Goal: Information Seeking & Learning: Learn about a topic

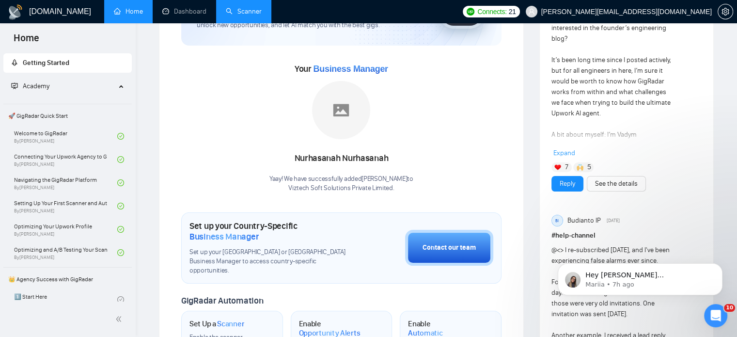
click at [258, 10] on link "Scanner" at bounding box center [244, 11] width 36 height 8
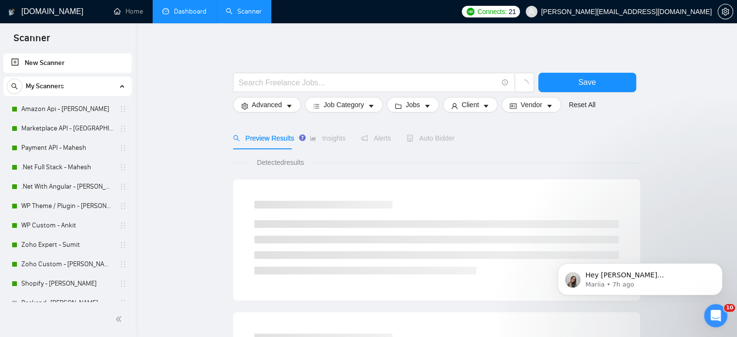
click at [190, 7] on link "Dashboard" at bounding box center [184, 11] width 44 height 8
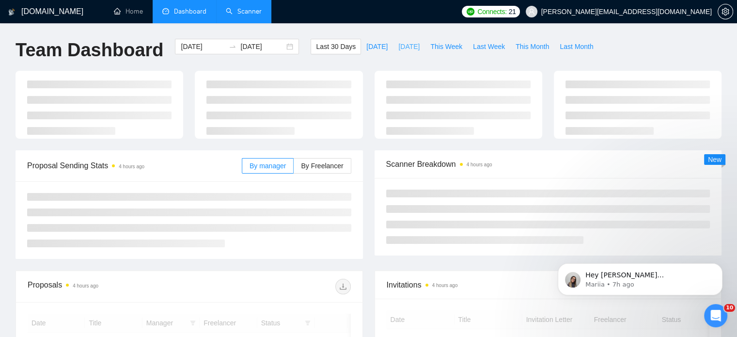
click at [399, 45] on span "[DATE]" at bounding box center [409, 46] width 21 height 11
type input "[DATE]"
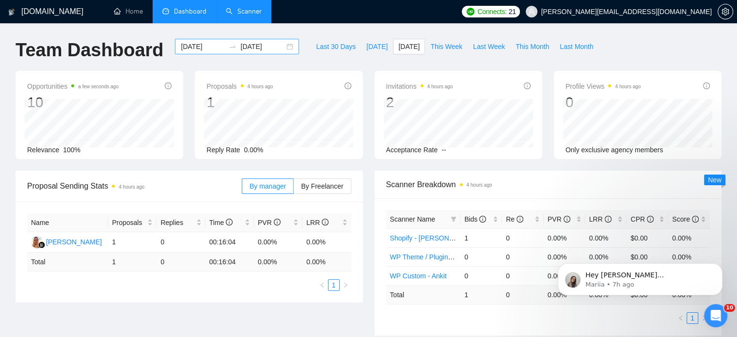
click at [281, 48] on div "[DATE] [DATE]" at bounding box center [237, 47] width 124 height 16
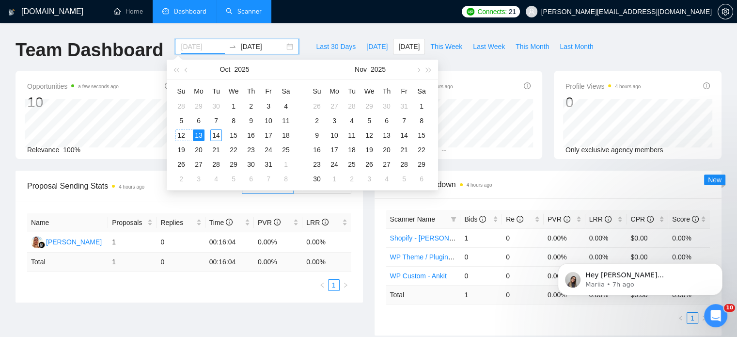
click at [180, 135] on div "12" at bounding box center [182, 135] width 12 height 12
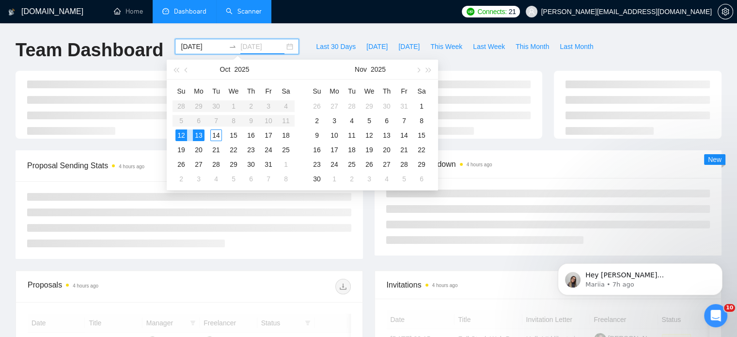
click at [202, 136] on div "13" at bounding box center [199, 135] width 12 height 12
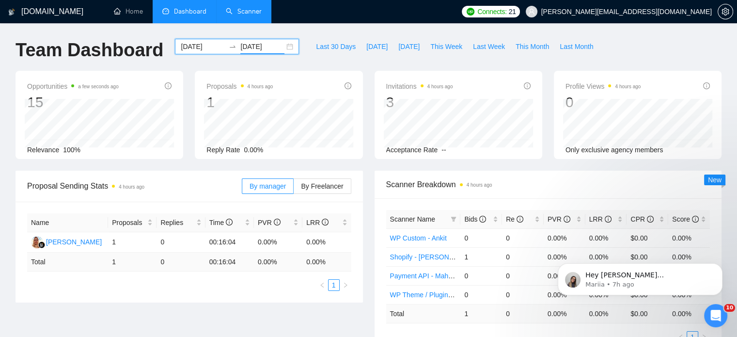
click at [282, 46] on div "[DATE] [DATE]" at bounding box center [237, 47] width 124 height 16
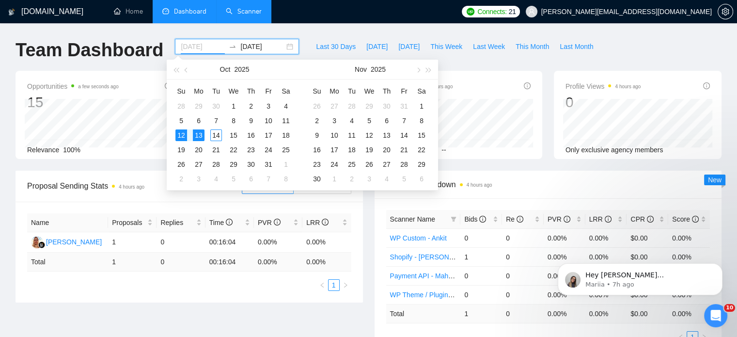
type input "[DATE]"
click at [200, 136] on div "13" at bounding box center [199, 135] width 12 height 12
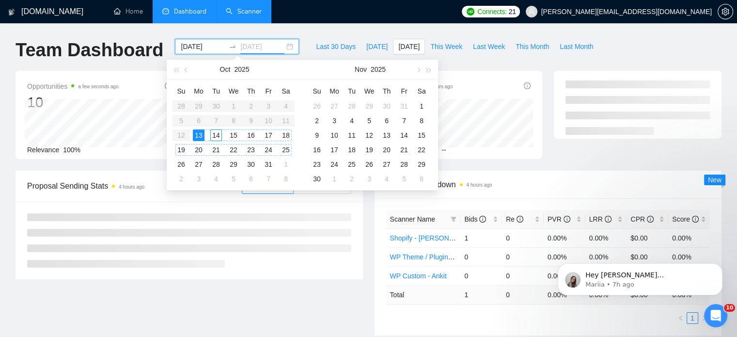
type input "[DATE]"
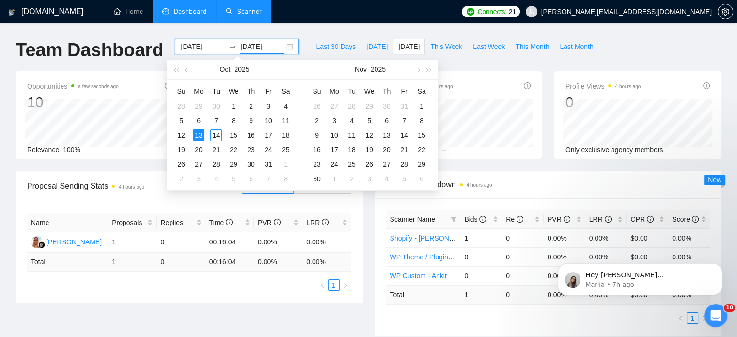
click at [327, 26] on div "[DOMAIN_NAME] Home Dashboard Scanner Connects: 21 [PERSON_NAME][EMAIL_ADDRESS][…" at bounding box center [368, 284] width 737 height 568
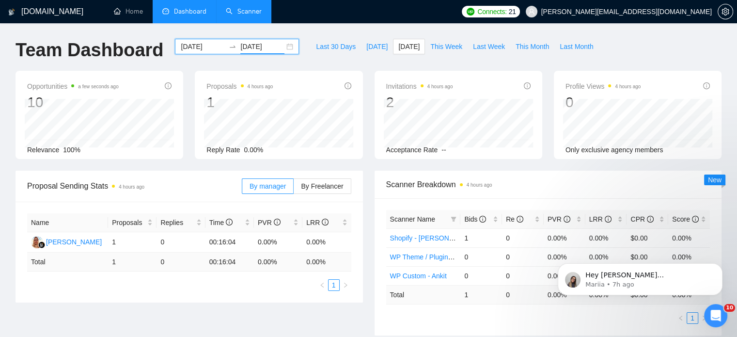
click at [281, 49] on div "[DATE] [DATE]" at bounding box center [237, 47] width 124 height 16
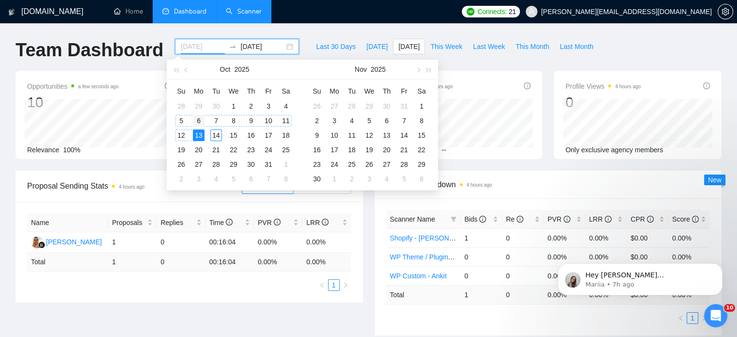
type input "[DATE]"
click at [199, 121] on div "6" at bounding box center [199, 121] width 12 height 12
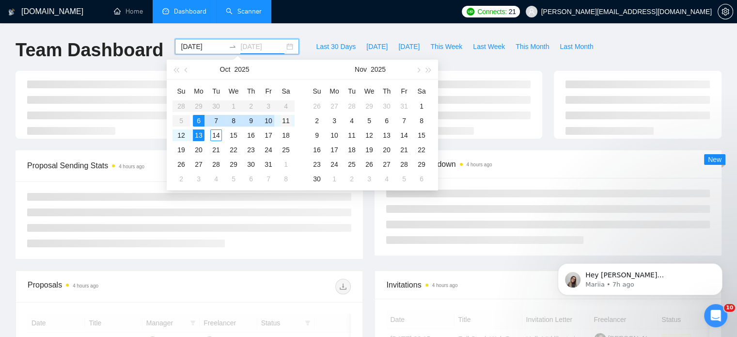
type input "[DATE]"
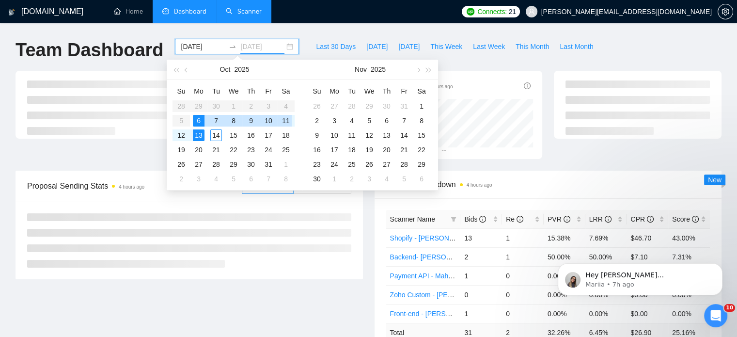
click at [284, 122] on div "11" at bounding box center [286, 121] width 12 height 12
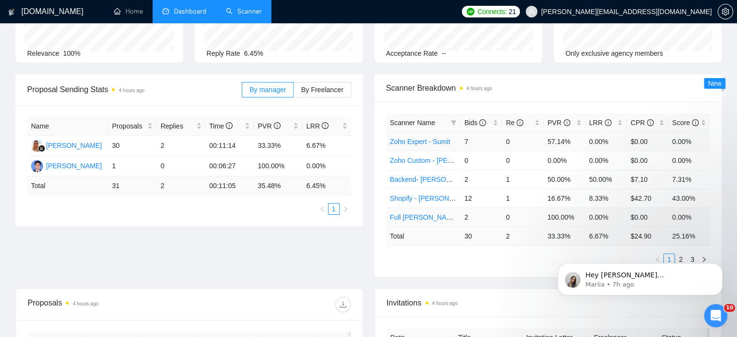
scroll to position [97, 0]
click at [496, 119] on div "Bids" at bounding box center [481, 122] width 34 height 11
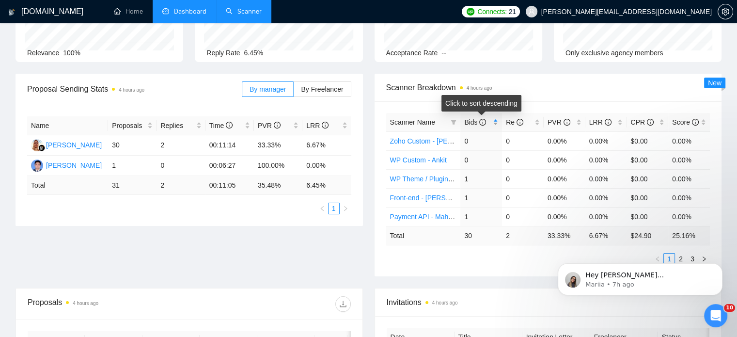
click at [495, 120] on div "Bids" at bounding box center [481, 122] width 34 height 11
click at [721, 267] on icon "Dismiss notification" at bounding box center [719, 265] width 3 height 3
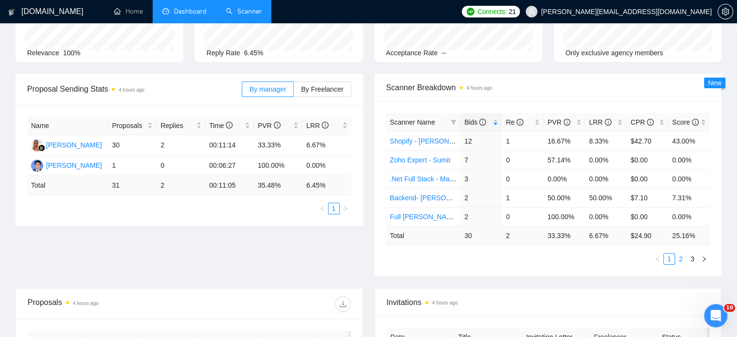
click at [683, 258] on link "2" at bounding box center [681, 259] width 11 height 11
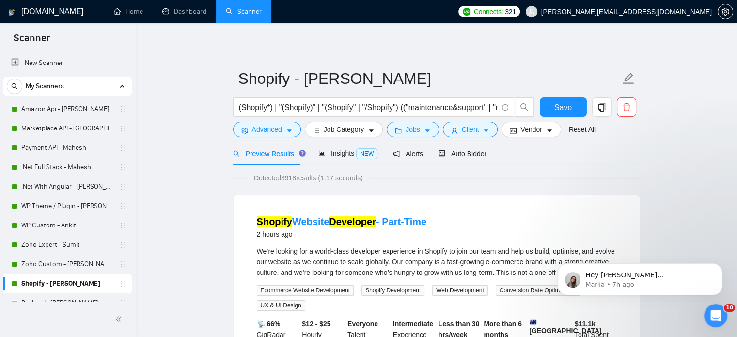
drag, startPoint x: 506, startPoint y: 42, endPoint x: 528, endPoint y: 21, distance: 30.9
